Goal: Information Seeking & Learning: Learn about a topic

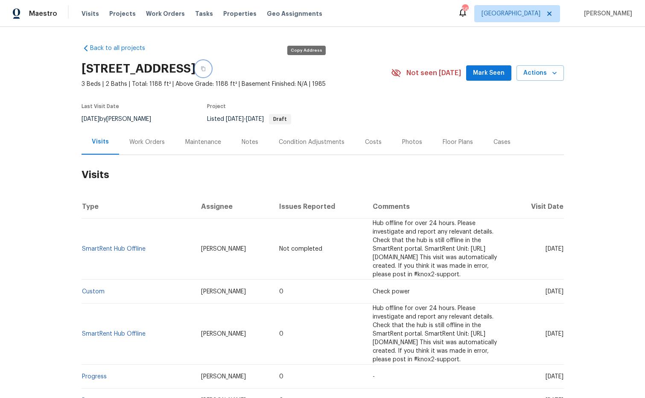
click at [206, 68] on icon "button" at bounding box center [203, 68] width 5 height 5
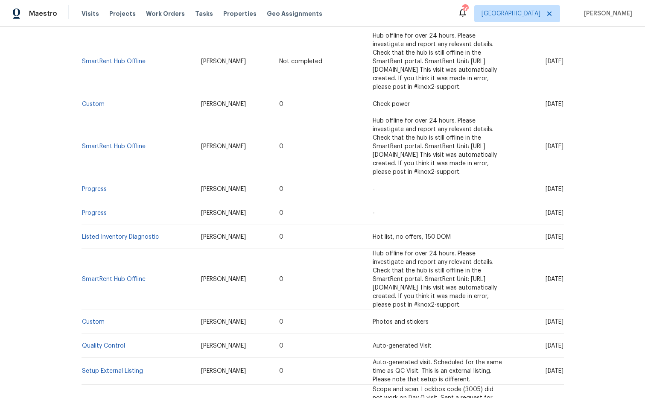
scroll to position [188, 0]
click at [136, 233] on link "Listed Inventory Diagnostic" at bounding box center [120, 236] width 77 height 6
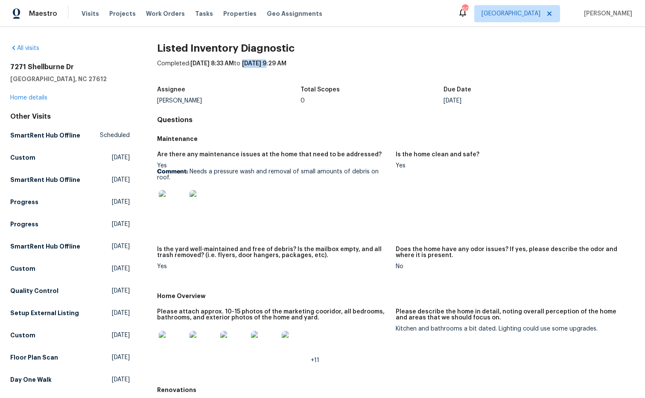
drag, startPoint x: 277, startPoint y: 63, endPoint x: 253, endPoint y: 63, distance: 23.9
click at [254, 63] on span "[DATE] 9:29 AM" at bounding box center [264, 64] width 44 height 6
copy span "[DATE]"
drag, startPoint x: 204, startPoint y: 100, endPoint x: 178, endPoint y: 99, distance: 26.1
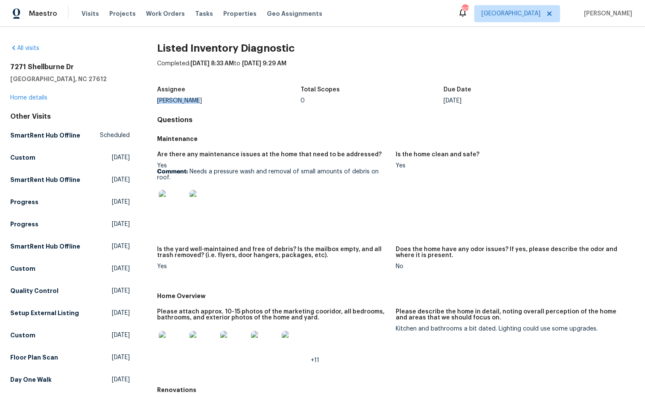
copy div "[PERSON_NAME]"
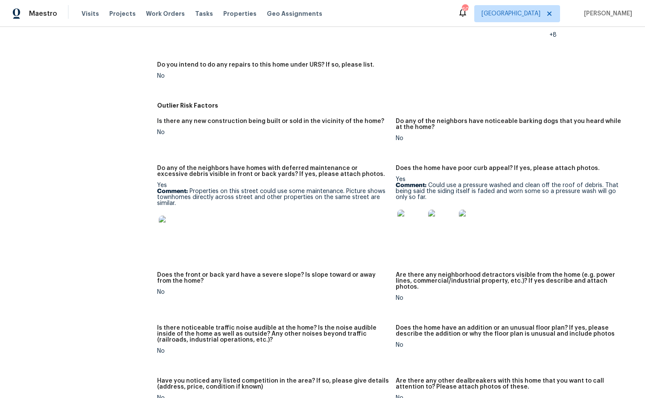
scroll to position [487, 0]
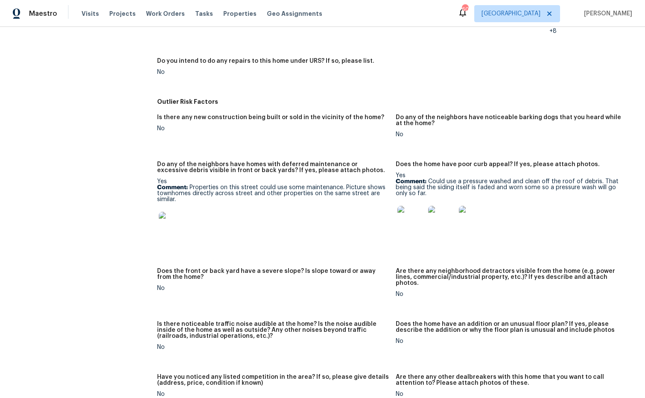
drag, startPoint x: 225, startPoint y: 191, endPoint x: 185, endPoint y: 187, distance: 40.8
click at [184, 187] on div "Yes Comment: Properties on this street could use some maintenance. Picture show…" at bounding box center [273, 212] width 232 height 66
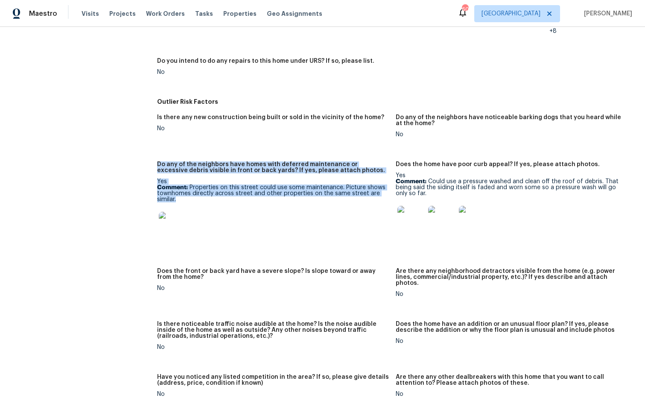
drag, startPoint x: 185, startPoint y: 187, endPoint x: 159, endPoint y: 153, distance: 43.0
click at [155, 153] on div "All visits [STREET_ADDRESS] Home details Other Visits SmartRent Hub Offline Sch…" at bounding box center [322, 57] width 625 height 1000
copy figure "Do any of the neighbors have homes with deferred maintenance or excessive debri…"
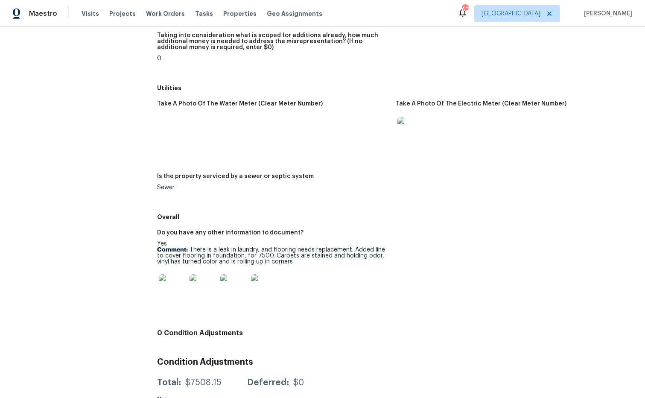
scroll to position [1230, 0]
